Goal: Information Seeking & Learning: Learn about a topic

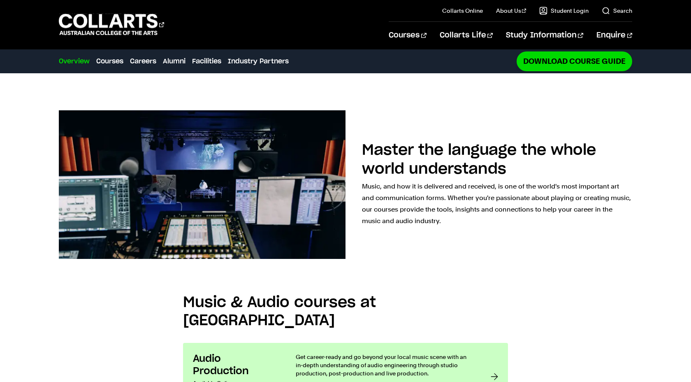
scroll to position [469, 0]
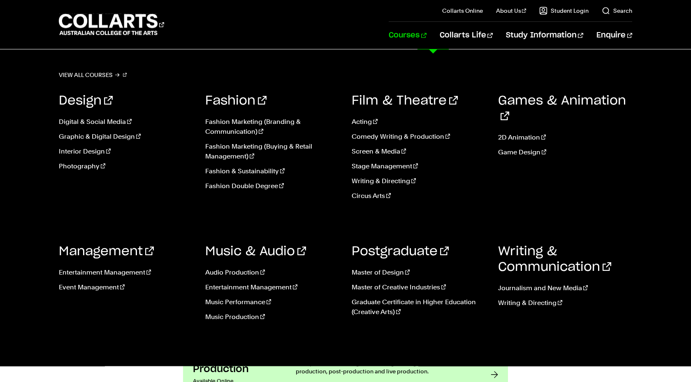
click at [426, 36] on link "Courses" at bounding box center [407, 35] width 37 height 27
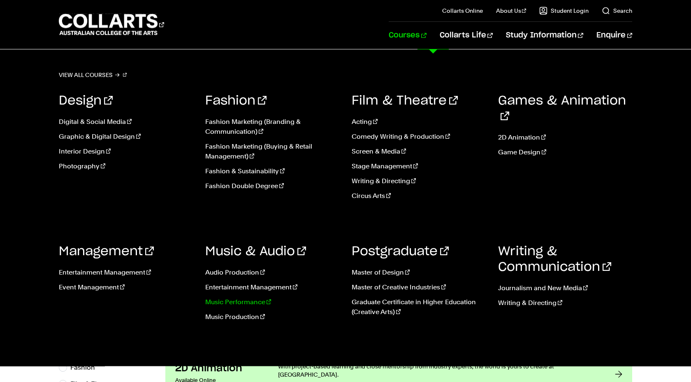
click at [249, 301] on link "Music Performance" at bounding box center [272, 302] width 134 height 10
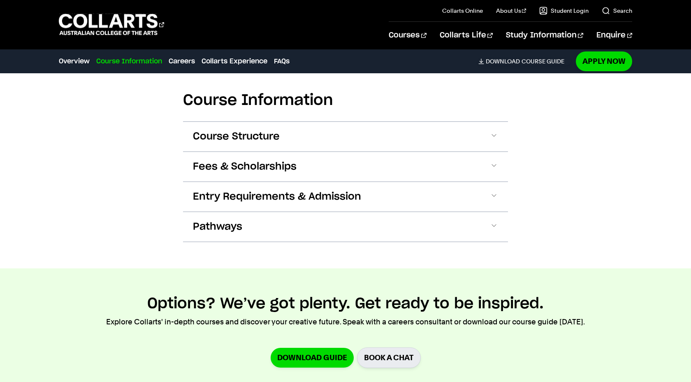
scroll to position [797, 0]
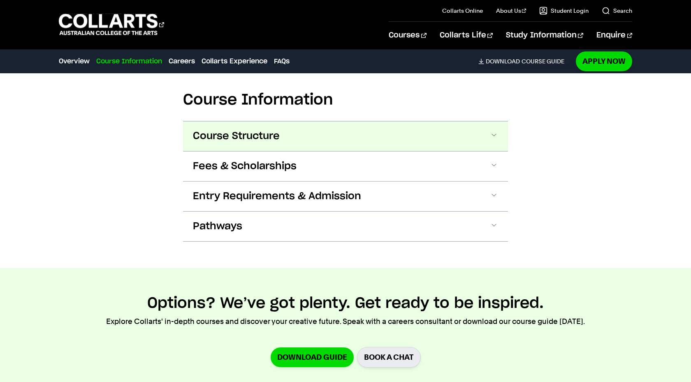
click at [362, 139] on button "Course Structure" at bounding box center [345, 136] width 325 height 30
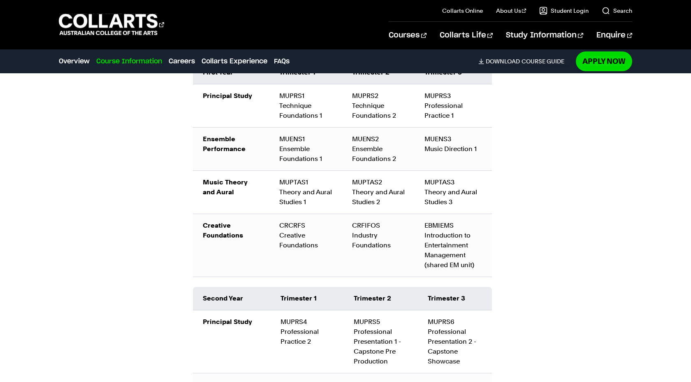
scroll to position [938, 0]
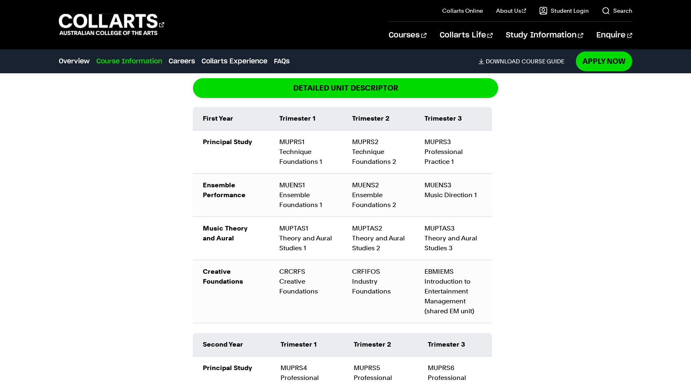
click at [654, 285] on div "Course Information Course Structure Bachelor of Music Performance The Bachelor …" at bounding box center [345, 341] width 691 height 860
